Goal: Task Accomplishment & Management: Manage account settings

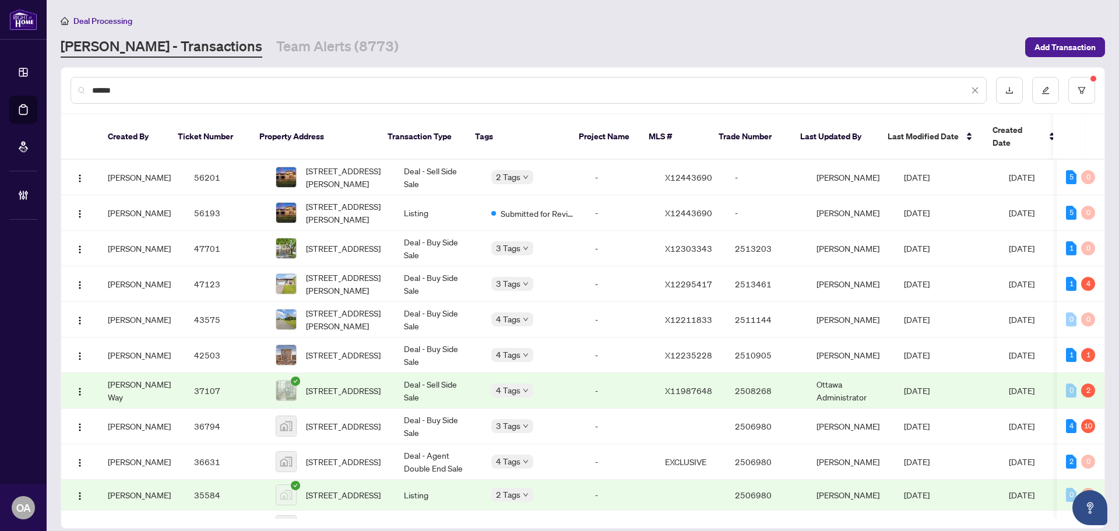
click at [337, 91] on input "*****" at bounding box center [530, 90] width 876 height 13
drag, startPoint x: 331, startPoint y: 90, endPoint x: 54, endPoint y: 87, distance: 276.8
click at [54, 87] on main "Deal Processing [PERSON_NAME] - Transactions Team Alerts (8773) Add Transaction…" at bounding box center [583, 265] width 1072 height 531
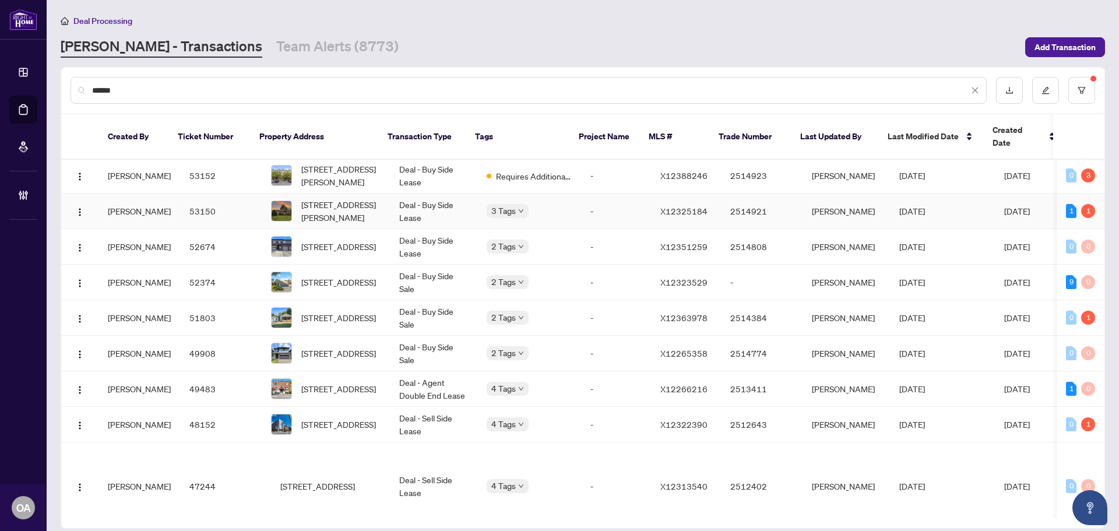
scroll to position [117, 0]
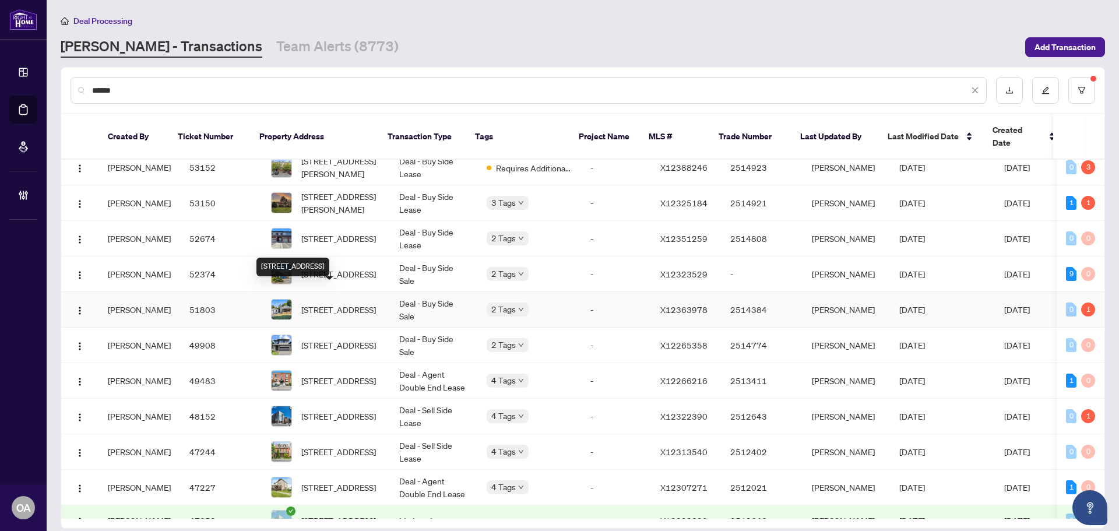
type input "******"
click at [338, 303] on span "[STREET_ADDRESS]" at bounding box center [338, 309] width 75 height 13
click at [276, 47] on link "Team Alerts (8773)" at bounding box center [337, 47] width 122 height 21
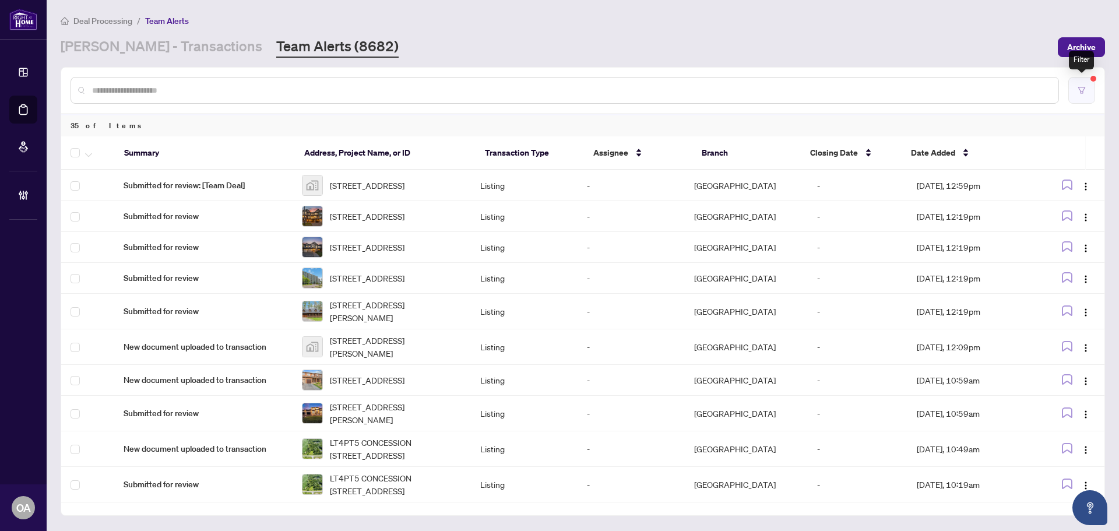
click at [1085, 89] on icon "filter" at bounding box center [1081, 90] width 8 height 8
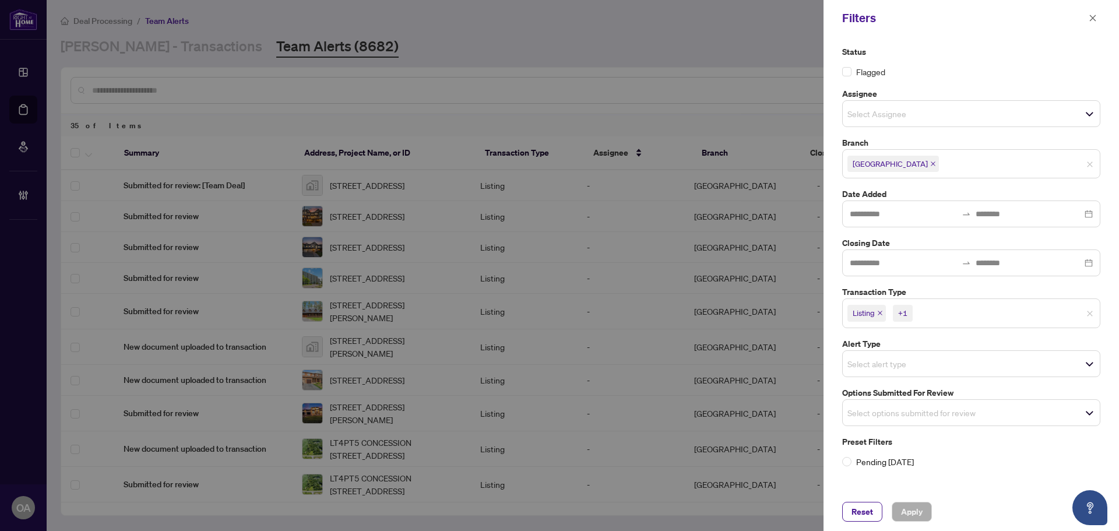
click at [881, 312] on icon "close" at bounding box center [880, 313] width 6 height 6
click at [907, 309] on span "Listing - Lease" at bounding box center [879, 313] width 65 height 16
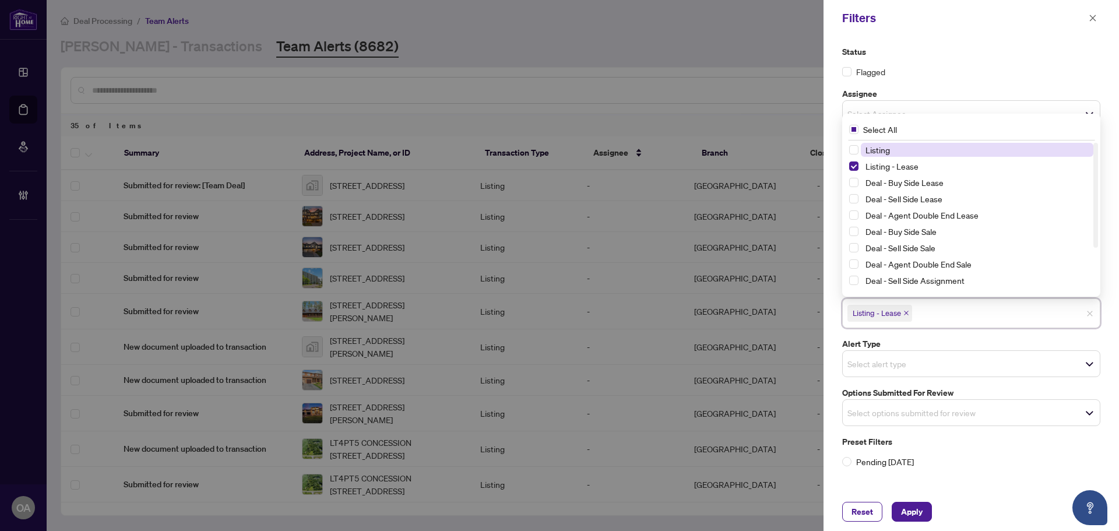
click at [905, 313] on icon "close" at bounding box center [906, 313] width 6 height 6
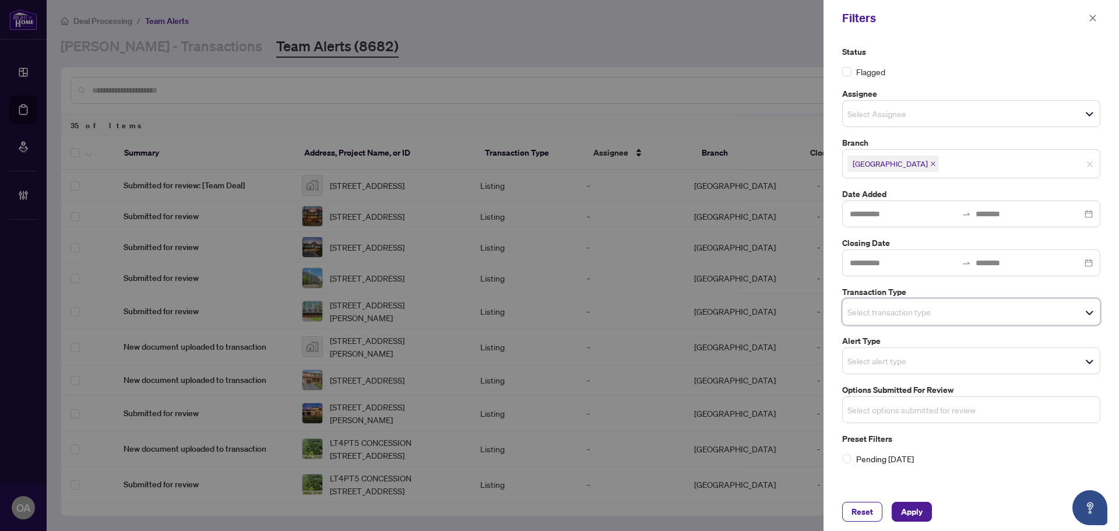
drag, startPoint x: 873, startPoint y: 408, endPoint x: 882, endPoint y: 384, distance: 25.4
click at [873, 408] on input "search" at bounding box center [888, 410] width 82 height 14
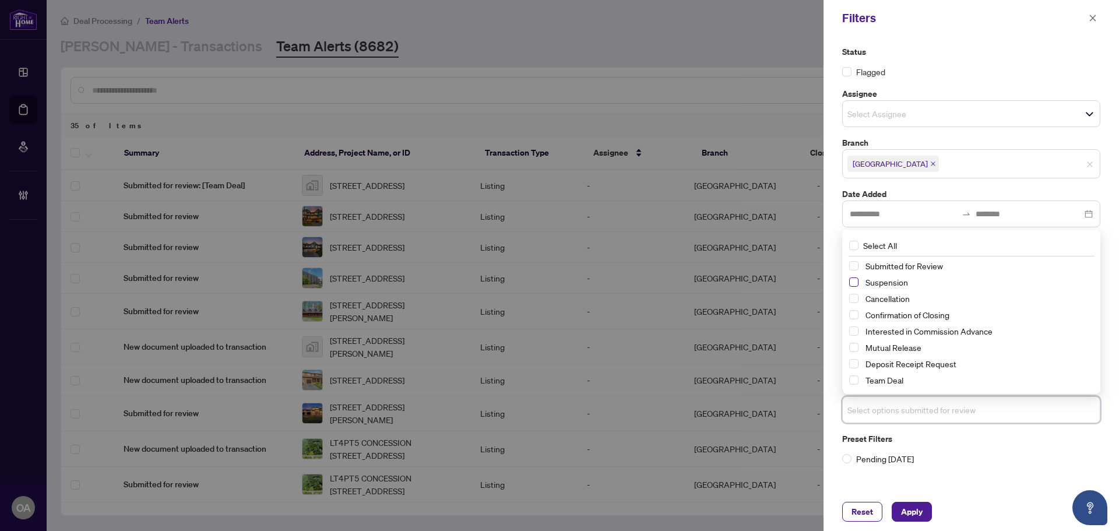
click at [855, 283] on span "Select Suspension" at bounding box center [853, 281] width 9 height 9
click at [854, 297] on span "Select Cancellation" at bounding box center [853, 298] width 9 height 9
click at [854, 349] on span "Select Mutual Release" at bounding box center [853, 347] width 9 height 9
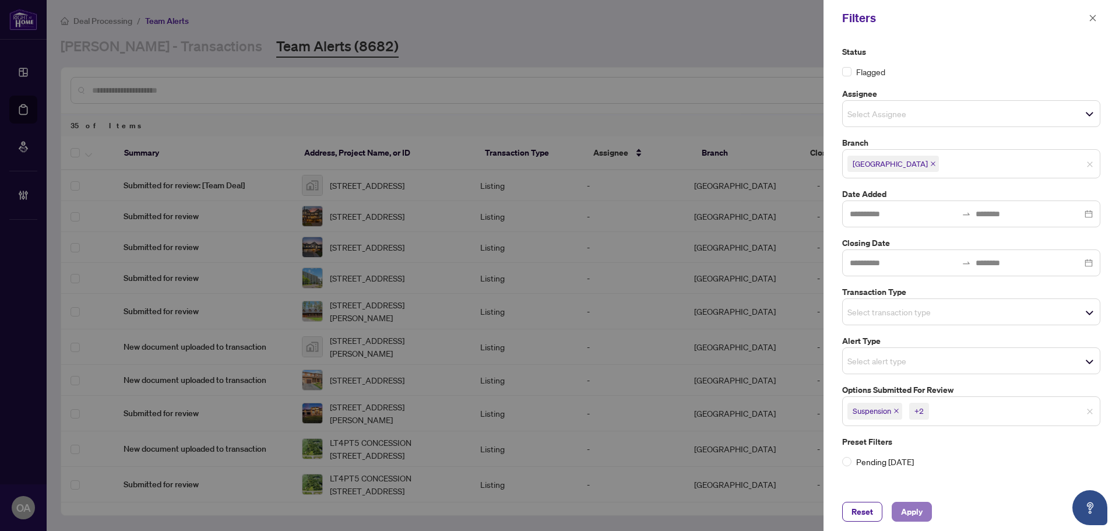
click at [919, 509] on span "Apply" at bounding box center [912, 511] width 22 height 19
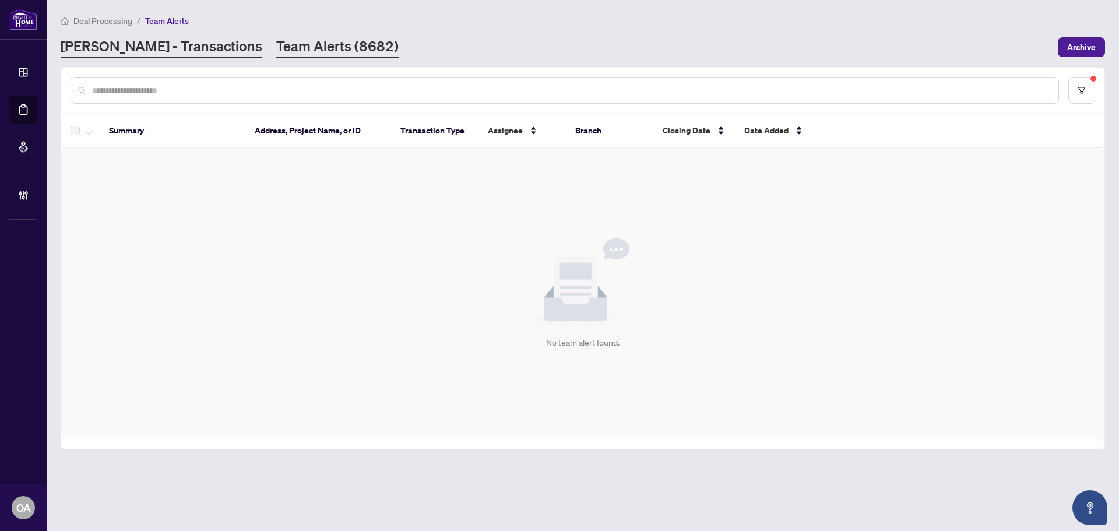
click at [174, 43] on link "[PERSON_NAME] - Transactions" at bounding box center [162, 47] width 202 height 21
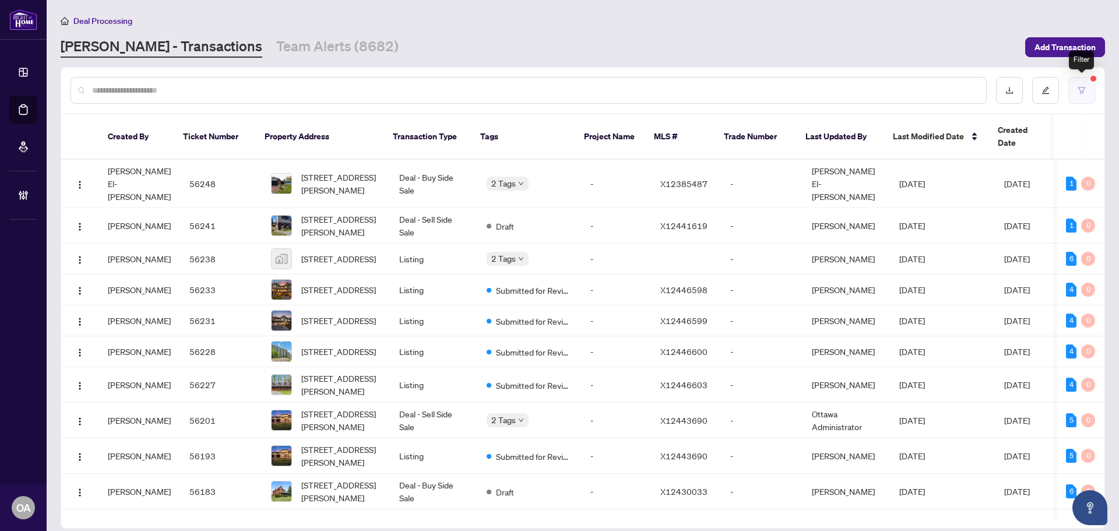
click at [1088, 87] on button "button" at bounding box center [1081, 90] width 27 height 27
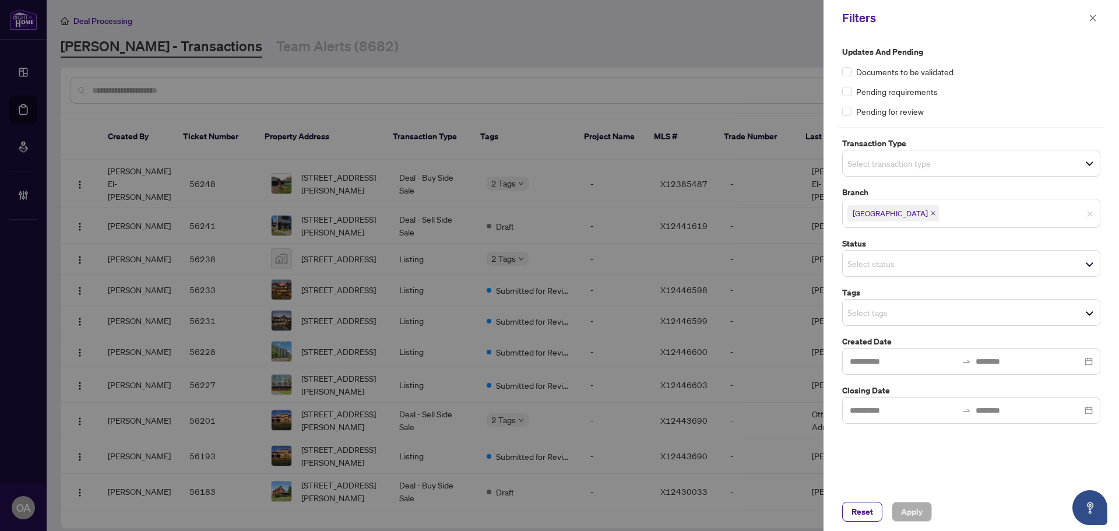
click at [882, 160] on input "search" at bounding box center [888, 163] width 82 height 14
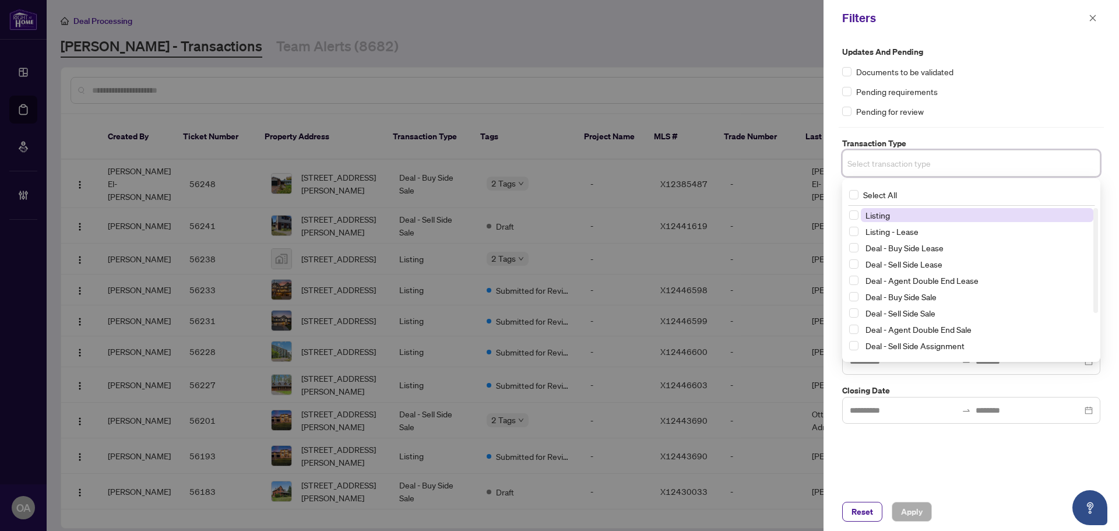
click at [881, 213] on span "Listing" at bounding box center [877, 215] width 24 height 10
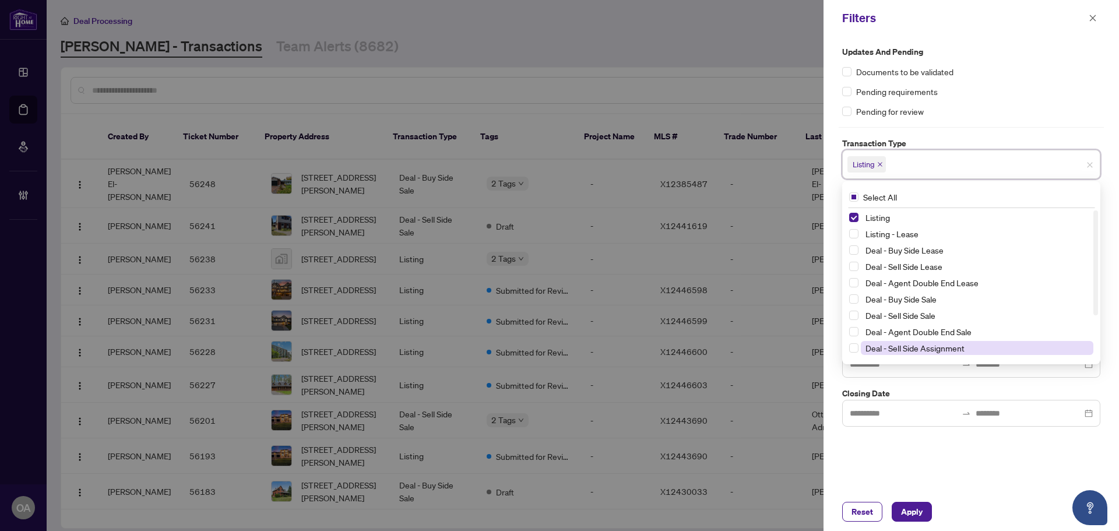
drag, startPoint x: 874, startPoint y: 234, endPoint x: 891, endPoint y: 350, distance: 117.2
click at [874, 239] on span "Listing - Lease" at bounding box center [977, 234] width 232 height 14
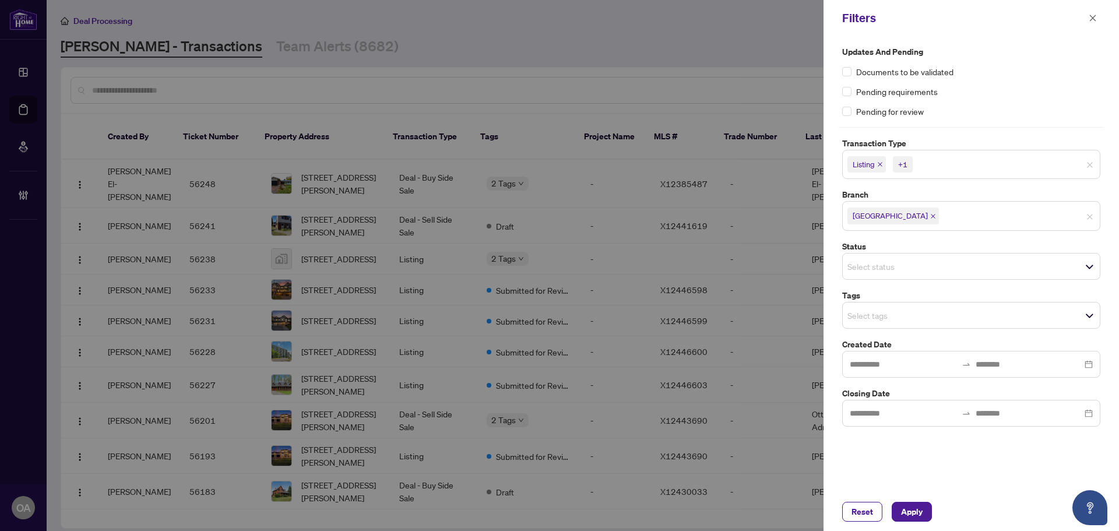
click at [928, 464] on div "Updates and Pending Documents to be validated Pending requirements Pending for …" at bounding box center [970, 264] width 295 height 456
click at [877, 264] on input "search" at bounding box center [888, 266] width 82 height 14
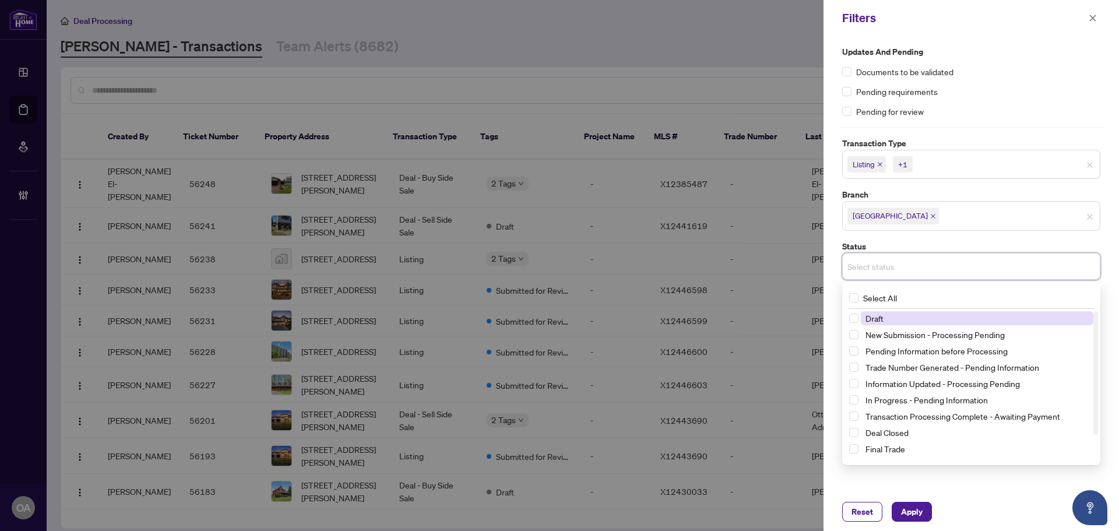
click at [877, 264] on input "search" at bounding box center [888, 266] width 82 height 14
click at [923, 491] on div "Updates and Pending Documents to be validated Pending requirements Pending for …" at bounding box center [970, 264] width 295 height 456
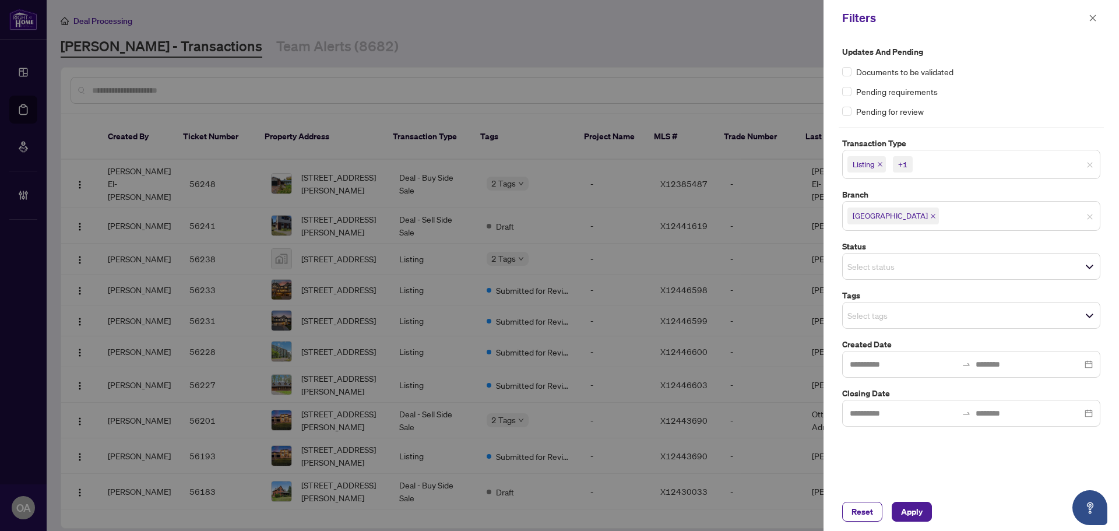
click at [876, 317] on input "search" at bounding box center [888, 315] width 82 height 14
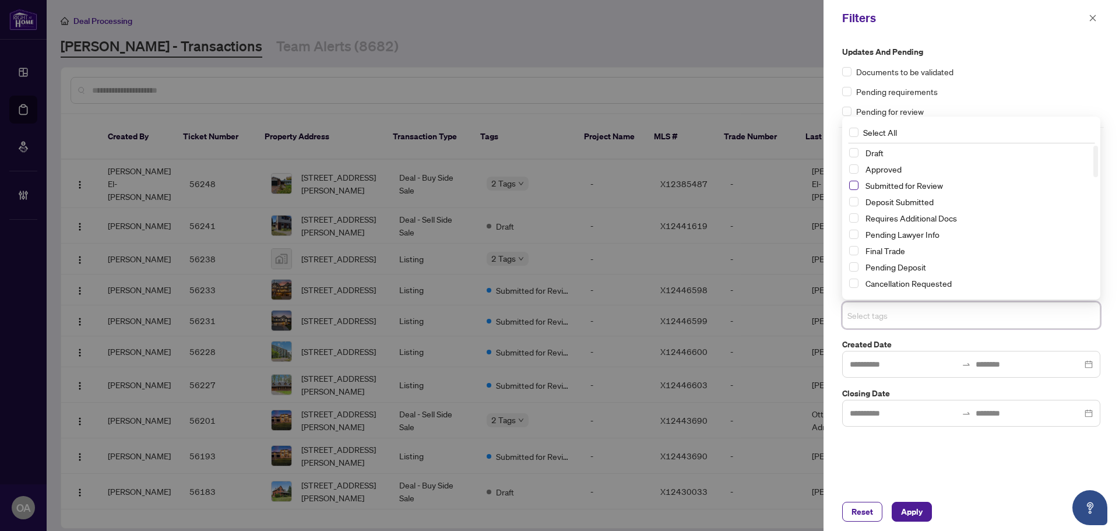
click at [853, 186] on span "Select Submitted for Review" at bounding box center [853, 185] width 9 height 9
click at [924, 507] on button "Apply" at bounding box center [911, 512] width 40 height 20
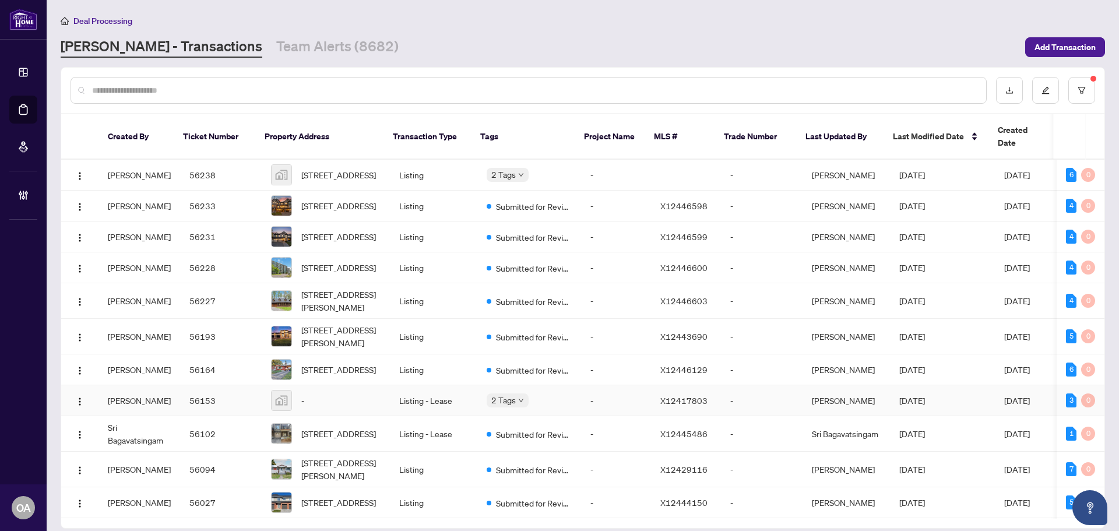
scroll to position [58, 0]
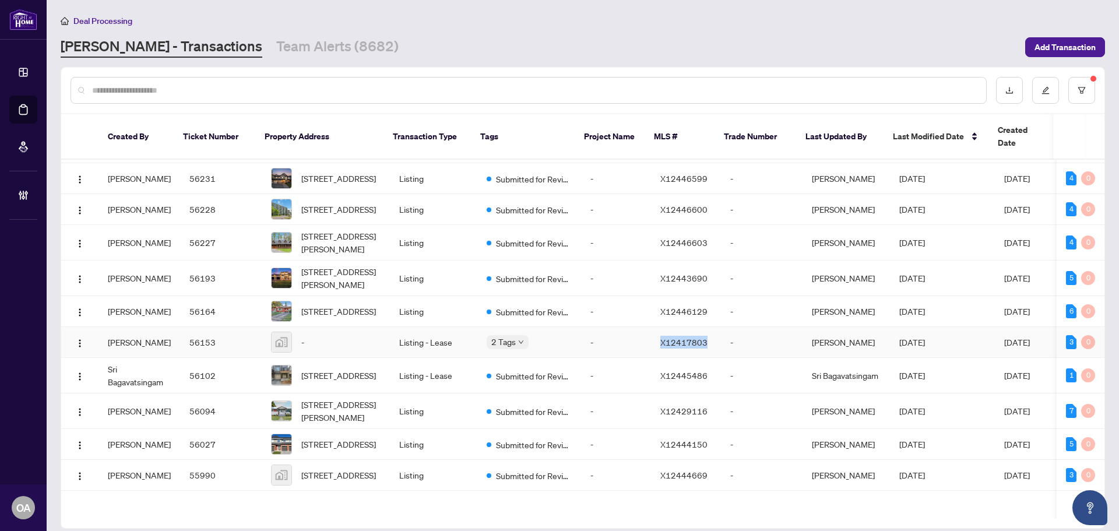
drag, startPoint x: 699, startPoint y: 350, endPoint x: 653, endPoint y: 353, distance: 46.1
click at [653, 353] on td "X12417803" at bounding box center [686, 342] width 70 height 31
click at [318, 347] on div "-" at bounding box center [326, 342] width 110 height 21
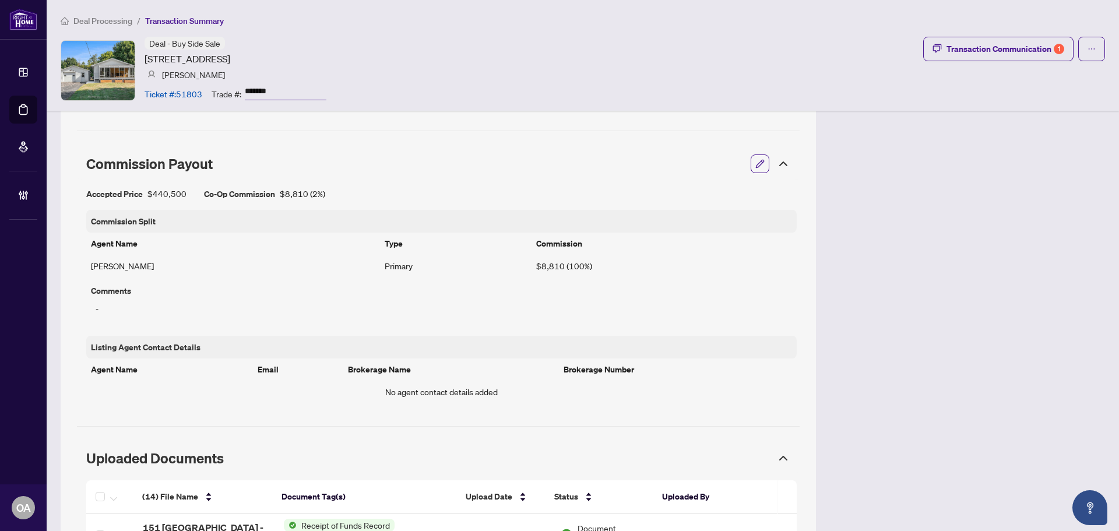
scroll to position [466, 0]
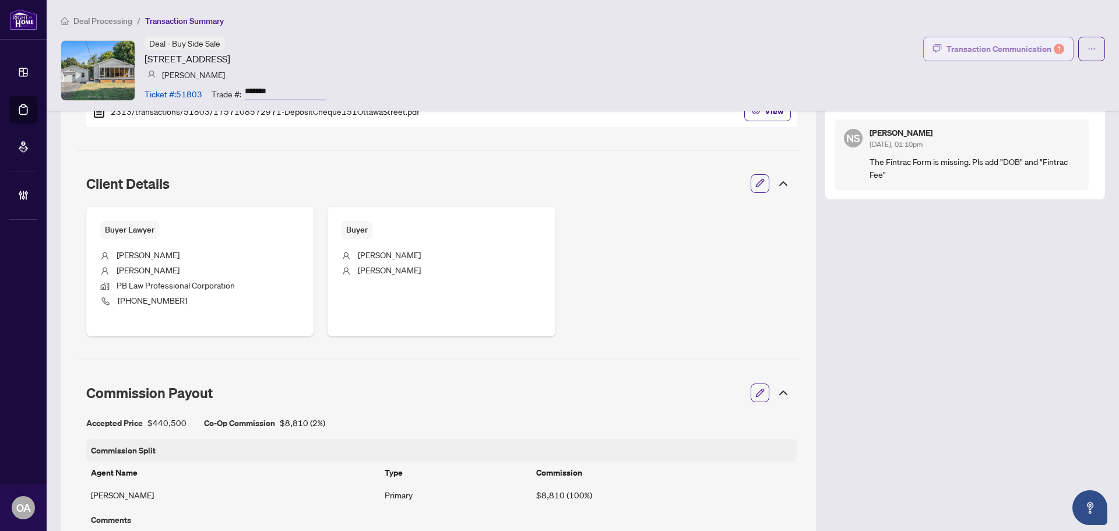
click at [1010, 44] on div "Transaction Communication 1" at bounding box center [1005, 49] width 118 height 19
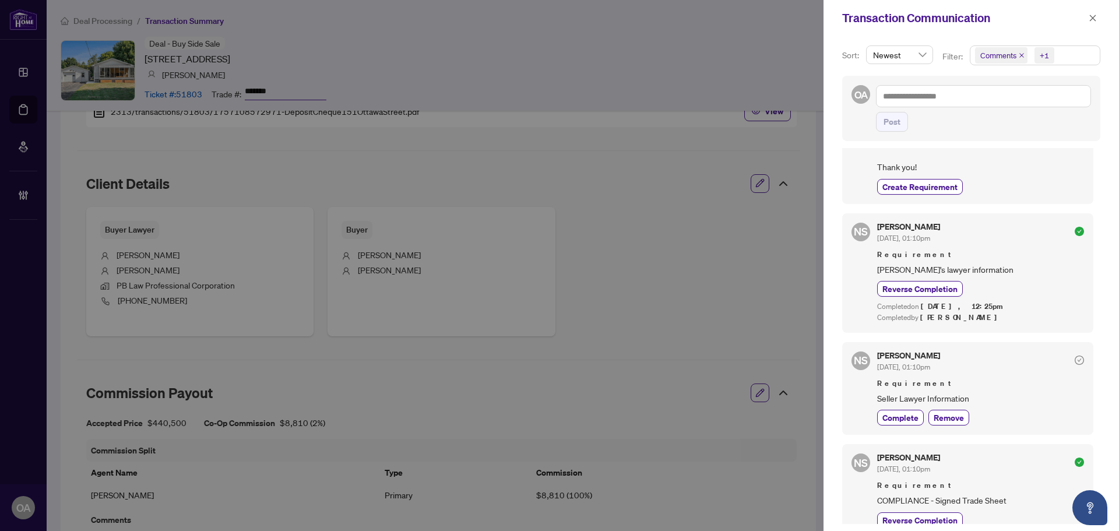
scroll to position [757, 0]
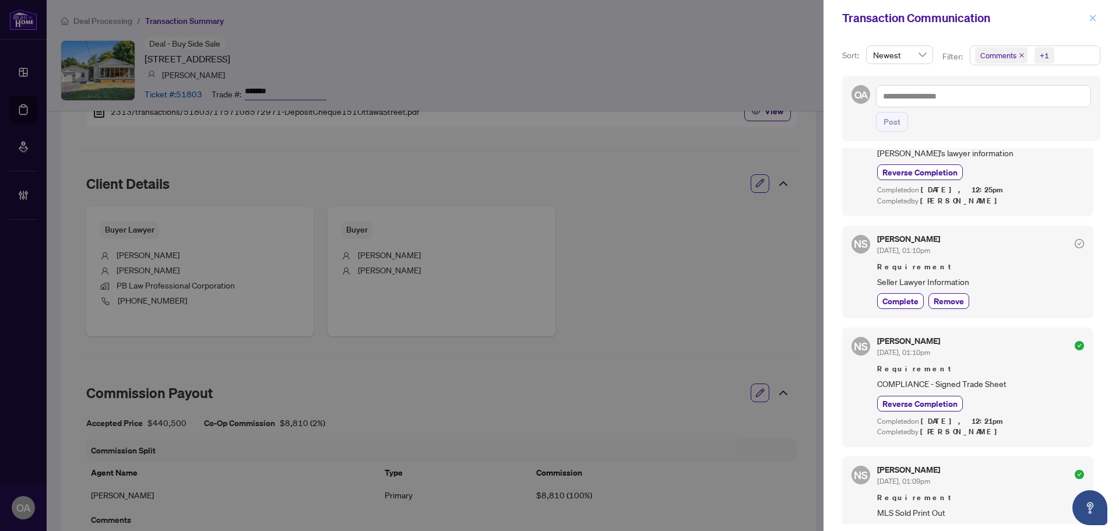
click at [1089, 14] on icon "close" at bounding box center [1092, 18] width 8 height 8
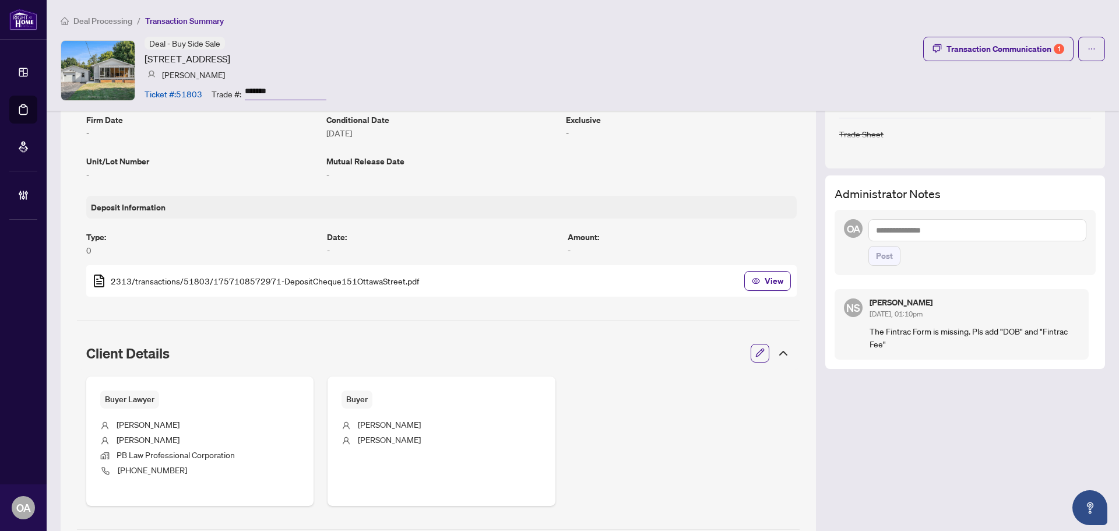
scroll to position [295, 0]
click at [1060, 44] on button "Transaction Communication 1" at bounding box center [998, 49] width 150 height 24
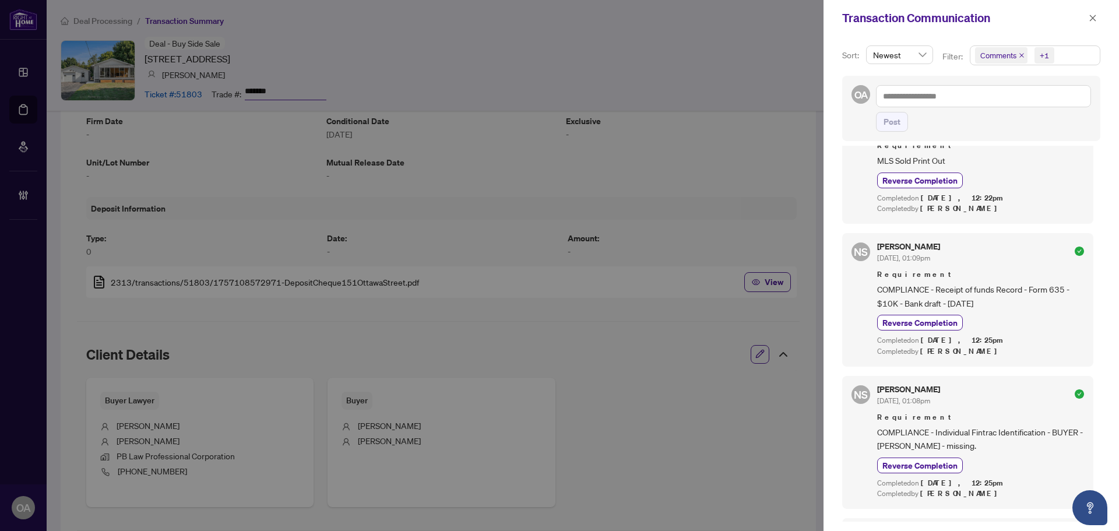
scroll to position [1200, 0]
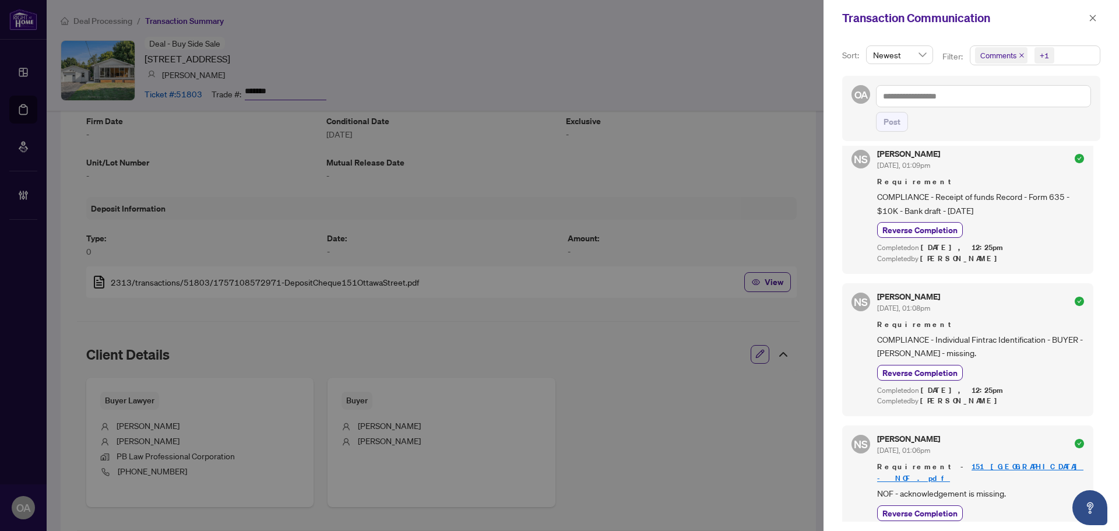
click at [1101, 8] on div "Transaction Communication" at bounding box center [970, 18] width 295 height 36
click at [1098, 15] on button "button" at bounding box center [1092, 18] width 15 height 14
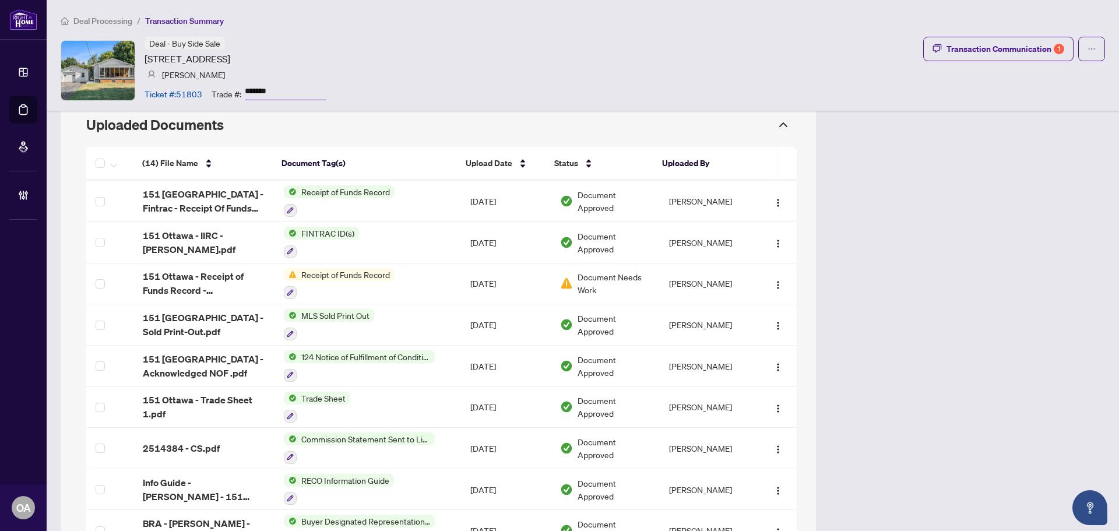
scroll to position [1049, 0]
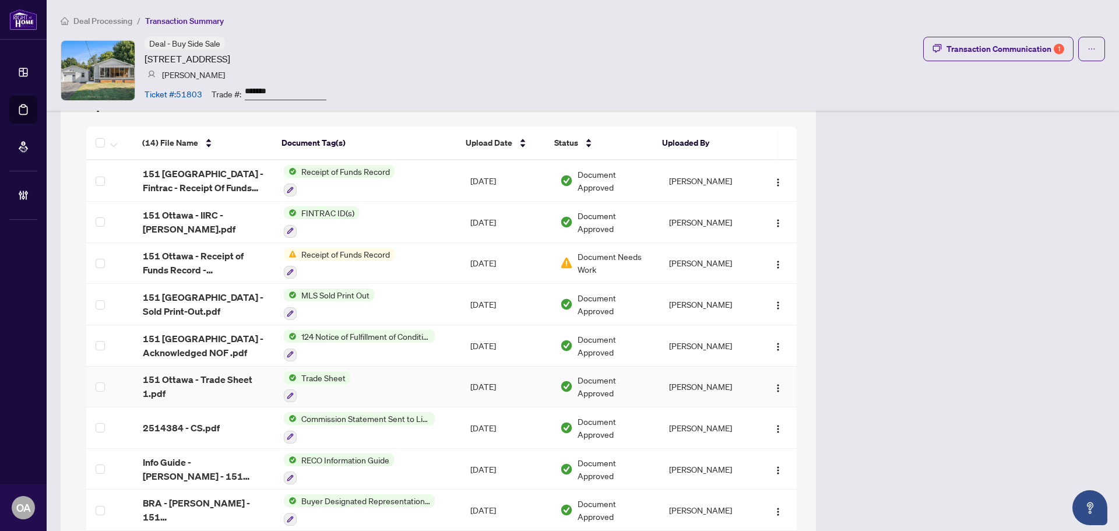
drag, startPoint x: 202, startPoint y: 372, endPoint x: 250, endPoint y: 349, distance: 53.2
click at [202, 372] on span "151 Ottawa - Trade Sheet 1.pdf" at bounding box center [204, 386] width 122 height 28
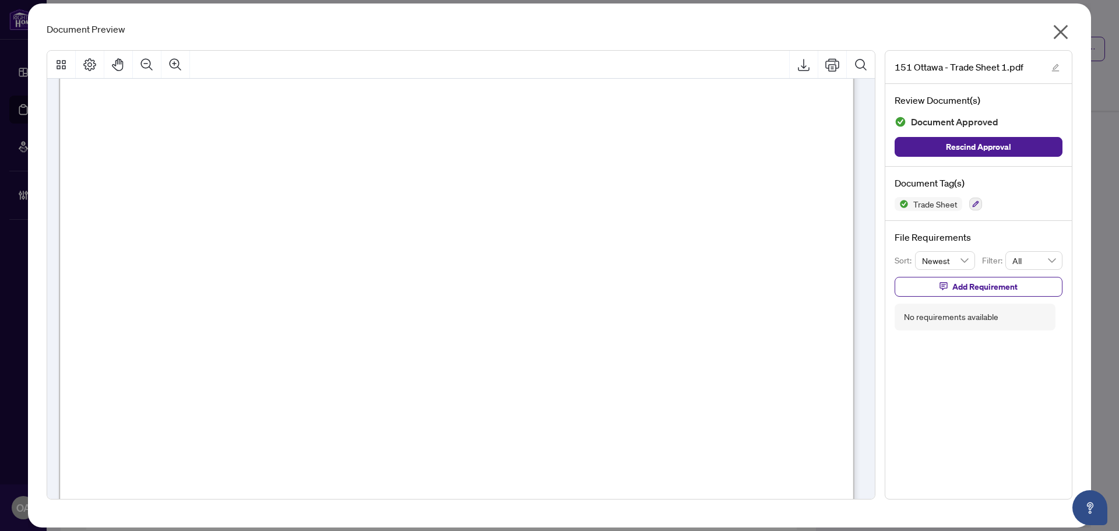
scroll to position [524, 0]
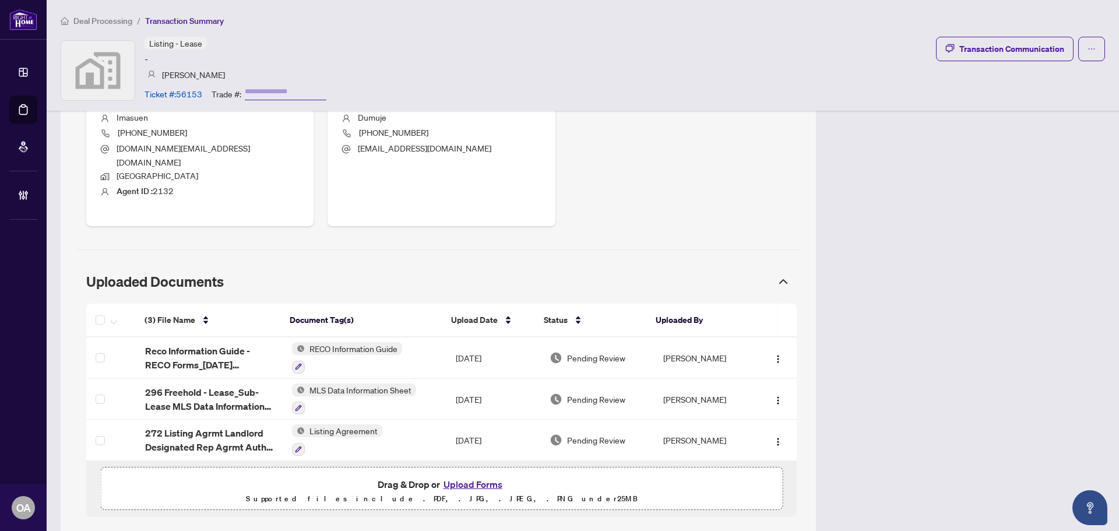
scroll to position [519, 0]
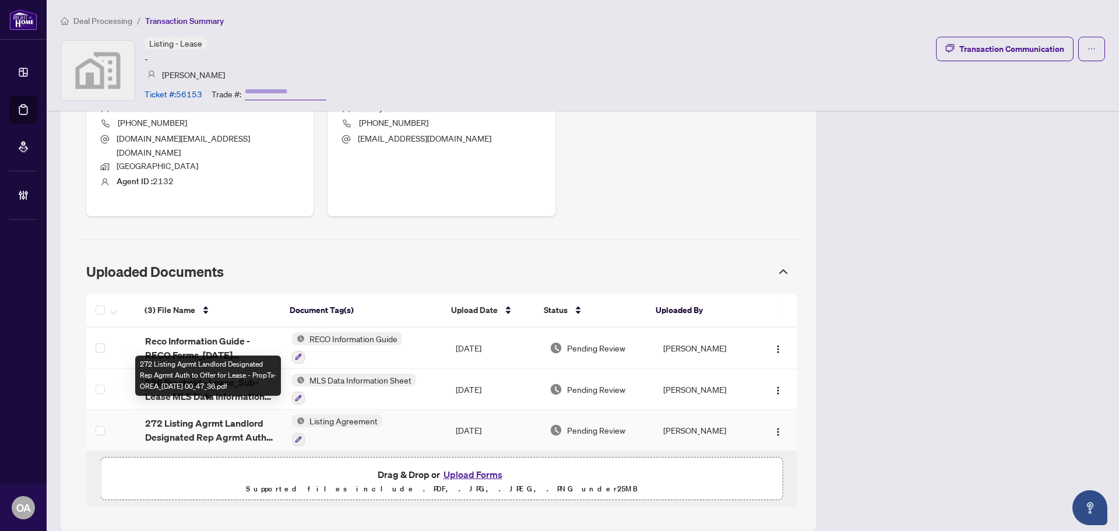
click at [195, 416] on span "272 Listing Agrmt Landlord Designated Rep Agrmt Auth to Offer for Lease - PropT…" at bounding box center [209, 430] width 128 height 28
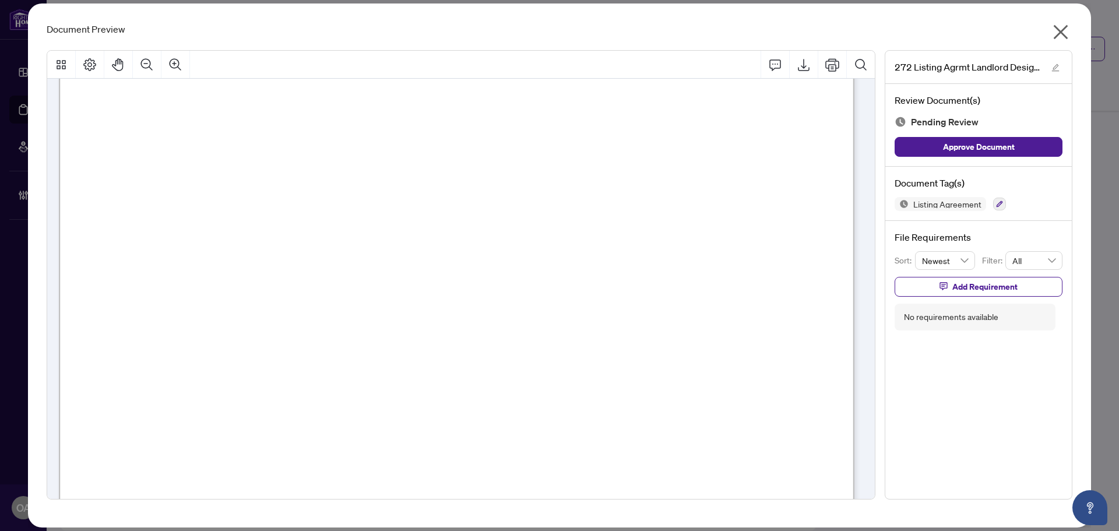
scroll to position [58, 0]
